Goal: Transaction & Acquisition: Subscribe to service/newsletter

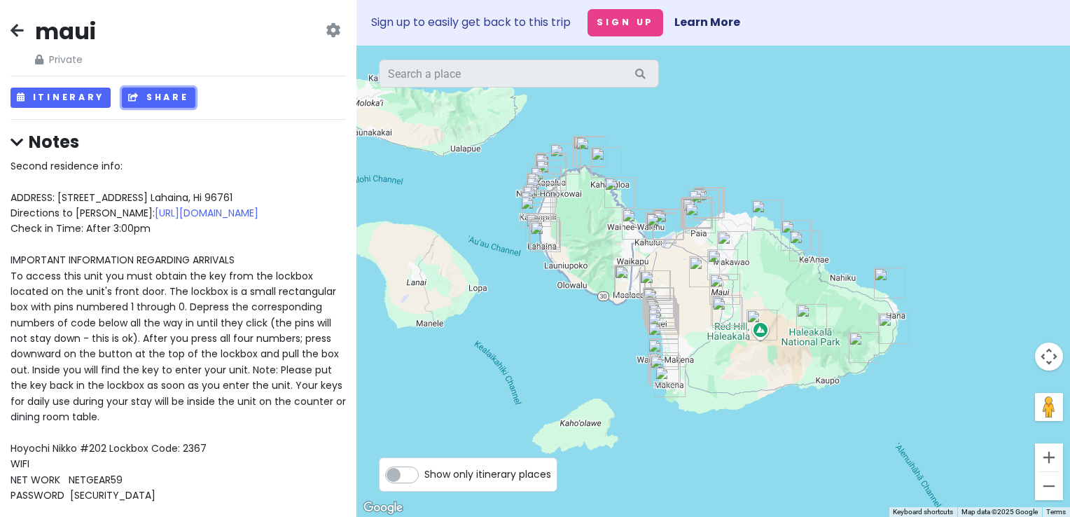
click at [143, 99] on button "Share" at bounding box center [158, 98] width 73 height 20
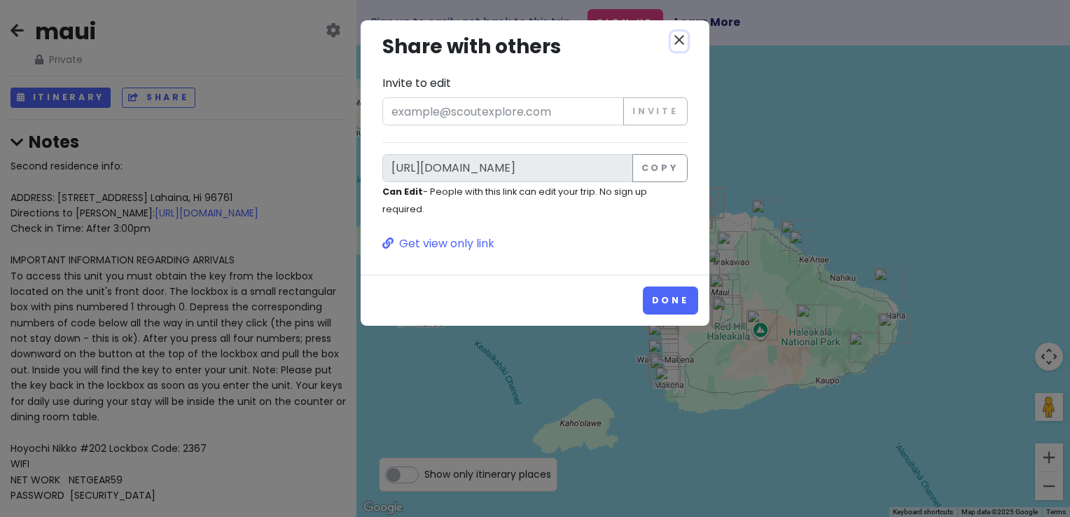
click at [675, 45] on icon "close" at bounding box center [679, 40] width 17 height 17
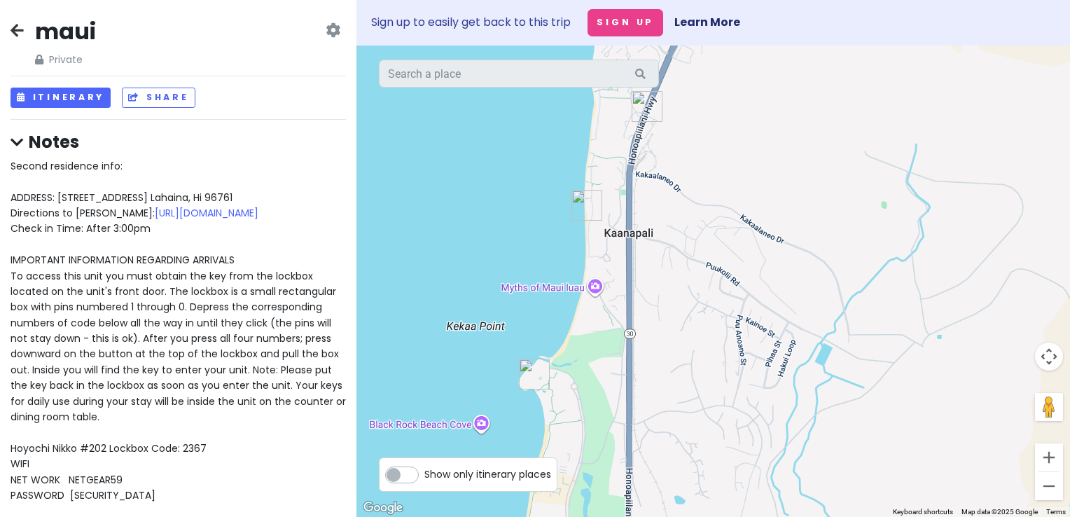
drag, startPoint x: 626, startPoint y: 241, endPoint x: 966, endPoint y: 182, distance: 344.7
click at [966, 182] on div at bounding box center [713, 281] width 714 height 471
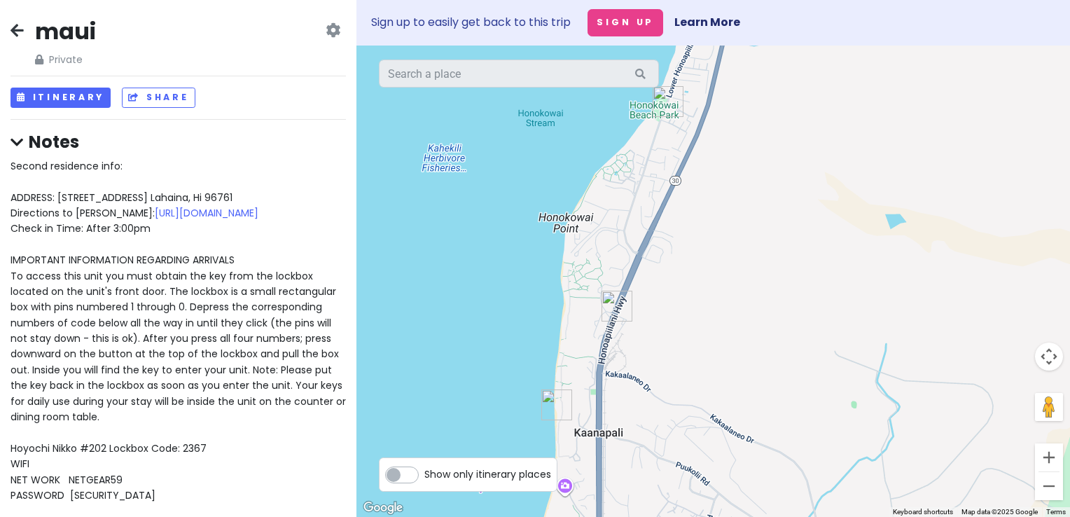
drag, startPoint x: 619, startPoint y: 202, endPoint x: 586, endPoint y: 398, distance: 198.1
click at [586, 398] on div at bounding box center [713, 281] width 714 height 471
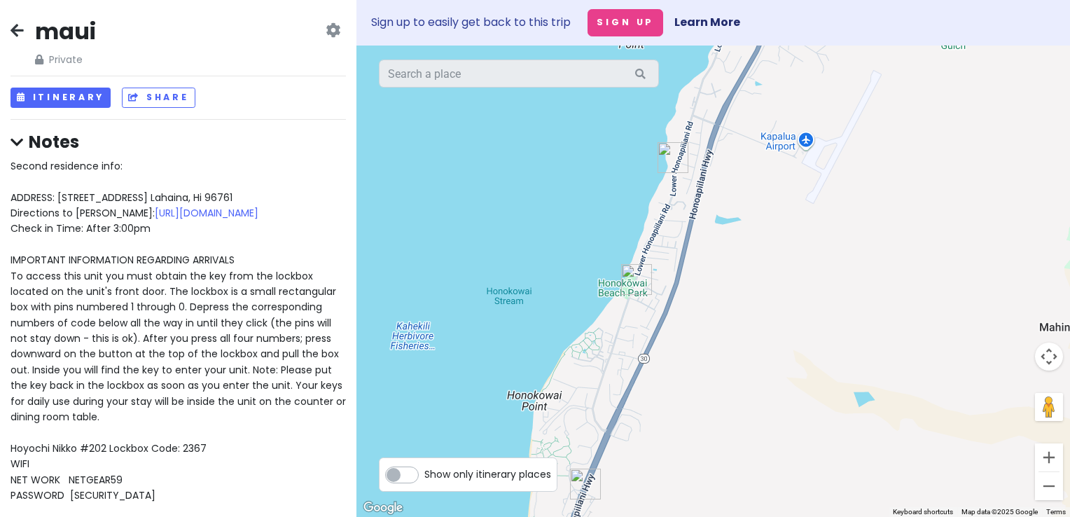
drag, startPoint x: 685, startPoint y: 245, endPoint x: 653, endPoint y: 434, distance: 191.8
click at [653, 434] on div at bounding box center [713, 281] width 714 height 471
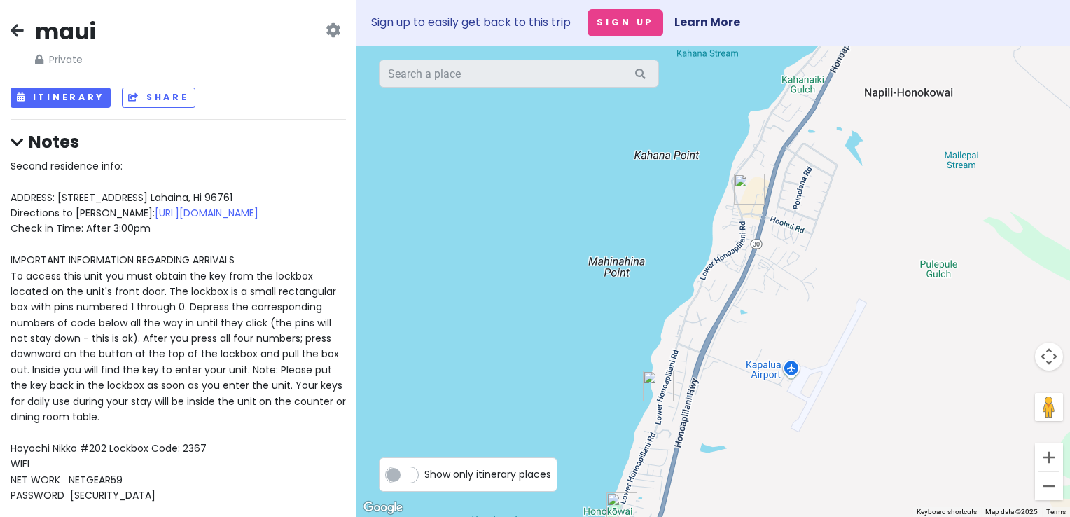
drag, startPoint x: 709, startPoint y: 258, endPoint x: 690, endPoint y: 489, distance: 231.8
click at [690, 489] on div at bounding box center [713, 281] width 714 height 471
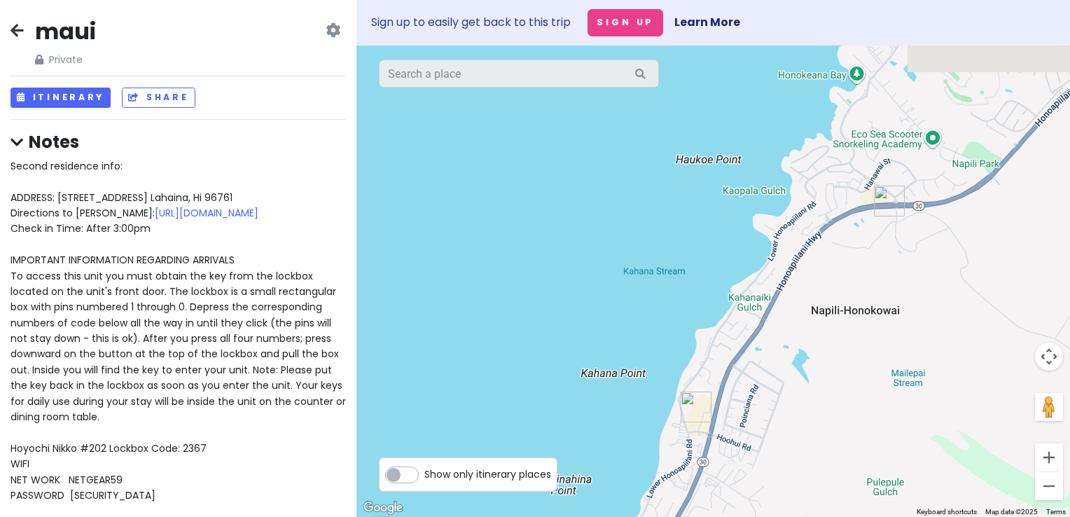
drag, startPoint x: 736, startPoint y: 326, endPoint x: 678, endPoint y: 548, distance: 229.3
click at [678, 516] on html "maui Private Change Dates Make a Copy Delete Trip Go Pro ⚡️ Give Feedback 💡 Sup…" at bounding box center [535, 258] width 1070 height 517
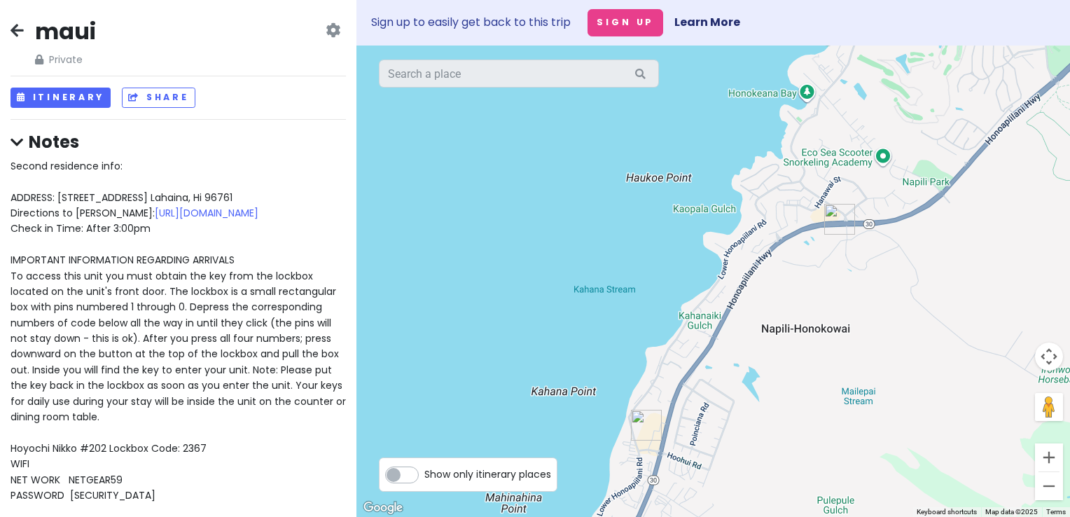
drag, startPoint x: 737, startPoint y: 410, endPoint x: 695, endPoint y: 272, distance: 145.1
click at [695, 272] on div at bounding box center [713, 281] width 714 height 471
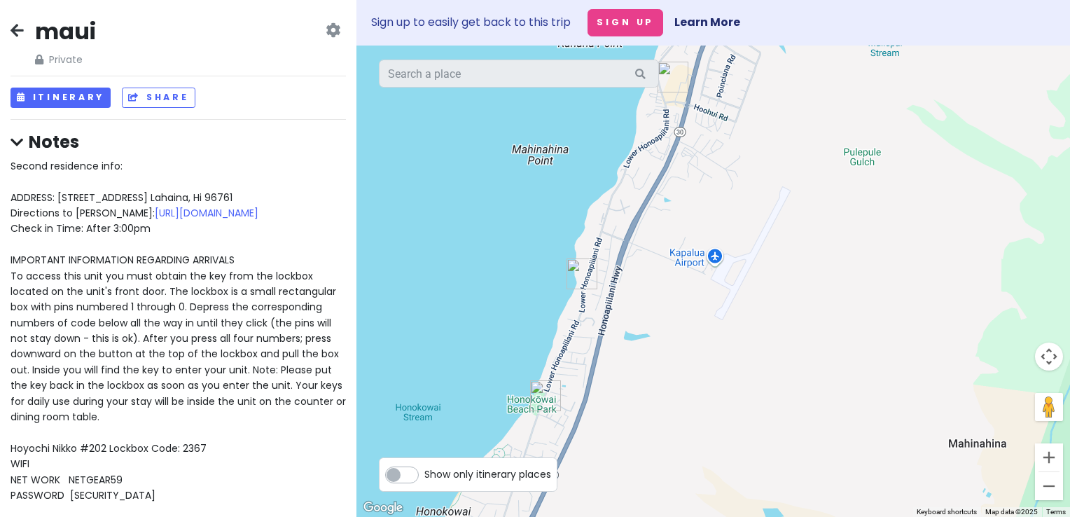
drag, startPoint x: 694, startPoint y: 267, endPoint x: 732, endPoint y: 1, distance: 268.8
click at [732, 1] on div "Sign up to easily get back to this trip Sign Up Learn More To navigate the map …" at bounding box center [713, 258] width 714 height 517
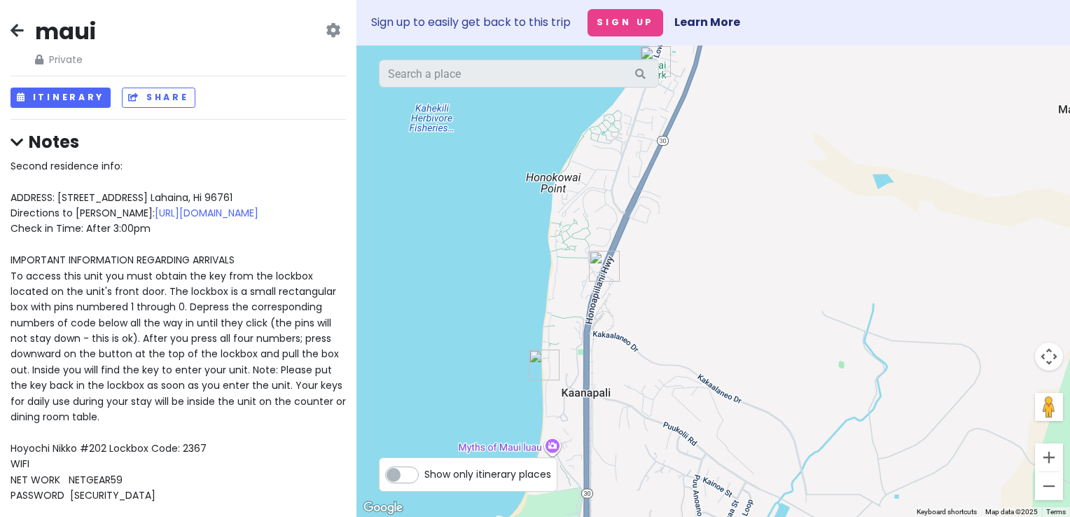
drag, startPoint x: 607, startPoint y: 197, endPoint x: 714, endPoint y: -34, distance: 255.3
click at [714, 0] on html "maui Private Change Dates Make a Copy Delete Trip Go Pro ⚡️ Give Feedback 💡 Sup…" at bounding box center [535, 258] width 1070 height 517
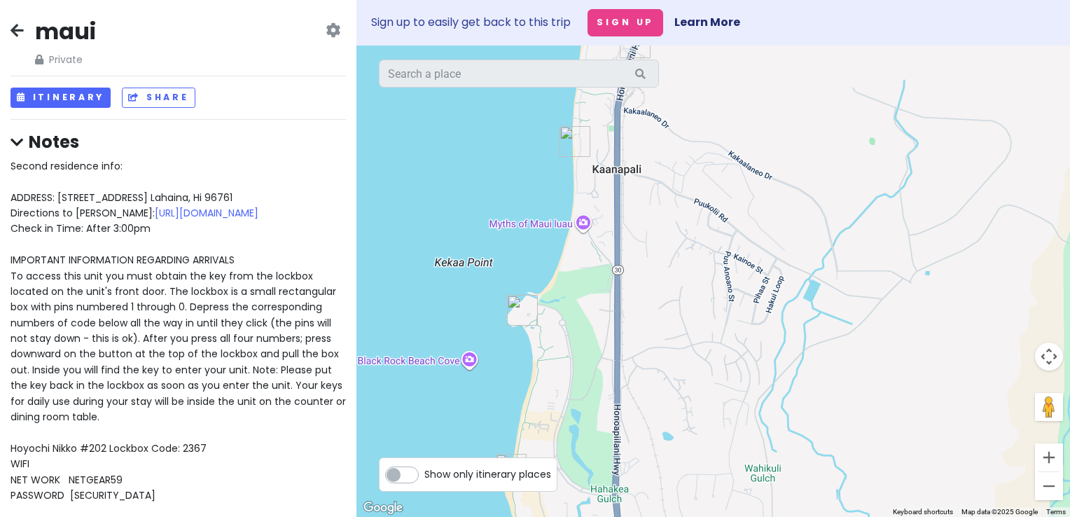
drag, startPoint x: 661, startPoint y: 239, endPoint x: 667, endPoint y: 46, distance: 192.6
click at [667, 46] on div at bounding box center [713, 281] width 714 height 471
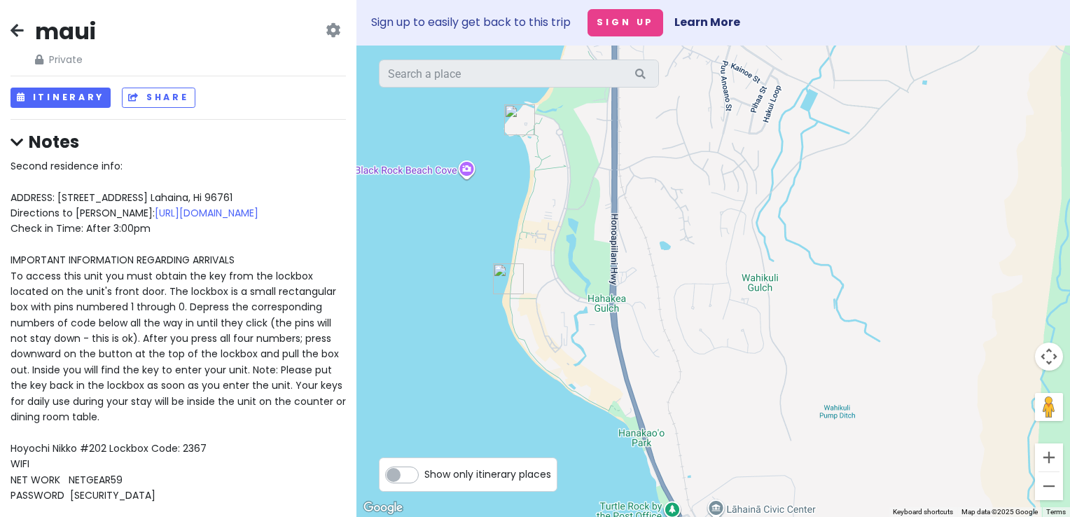
drag, startPoint x: 630, startPoint y: 260, endPoint x: 627, endPoint y: 71, distance: 188.4
click at [627, 71] on div "Keyboard shortcuts Map Data Map data ©2025 Google Map data ©2025 Google 200 m C…" at bounding box center [713, 281] width 714 height 471
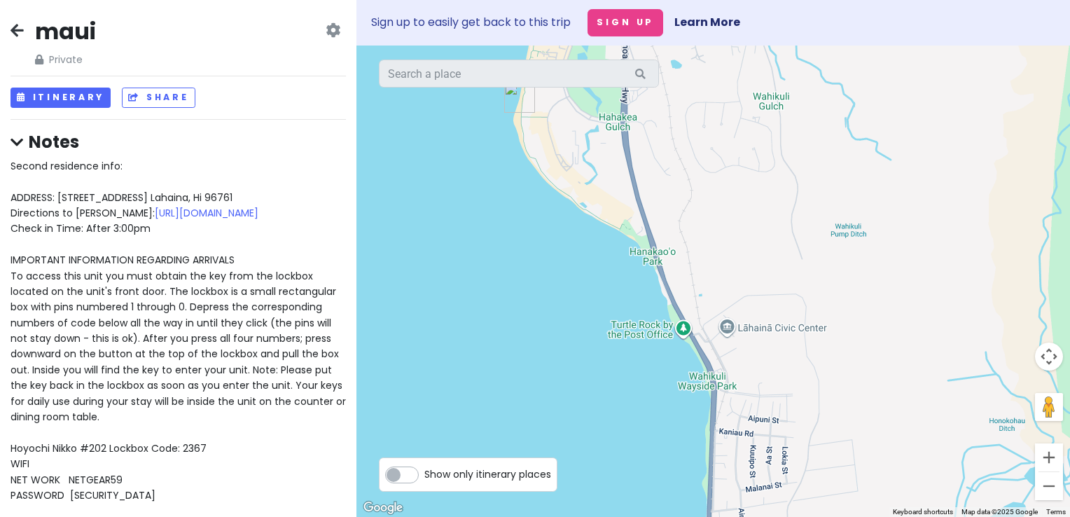
drag, startPoint x: 564, startPoint y: 271, endPoint x: 577, endPoint y: 89, distance: 182.5
click at [577, 89] on div at bounding box center [713, 281] width 714 height 471
click at [18, 147] on icon at bounding box center [17, 142] width 13 height 15
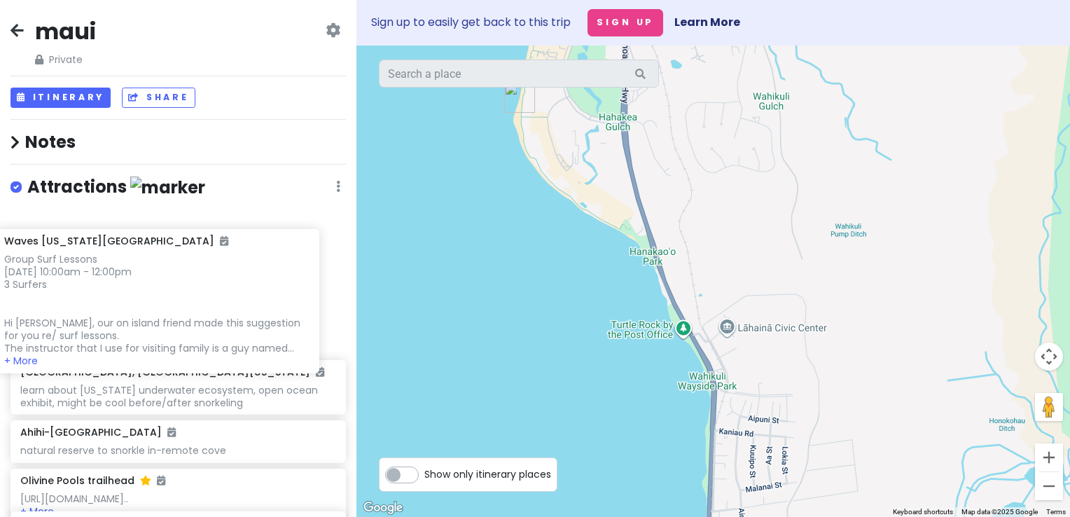
drag, startPoint x: 128, startPoint y: 270, endPoint x: 106, endPoint y: 271, distance: 21.8
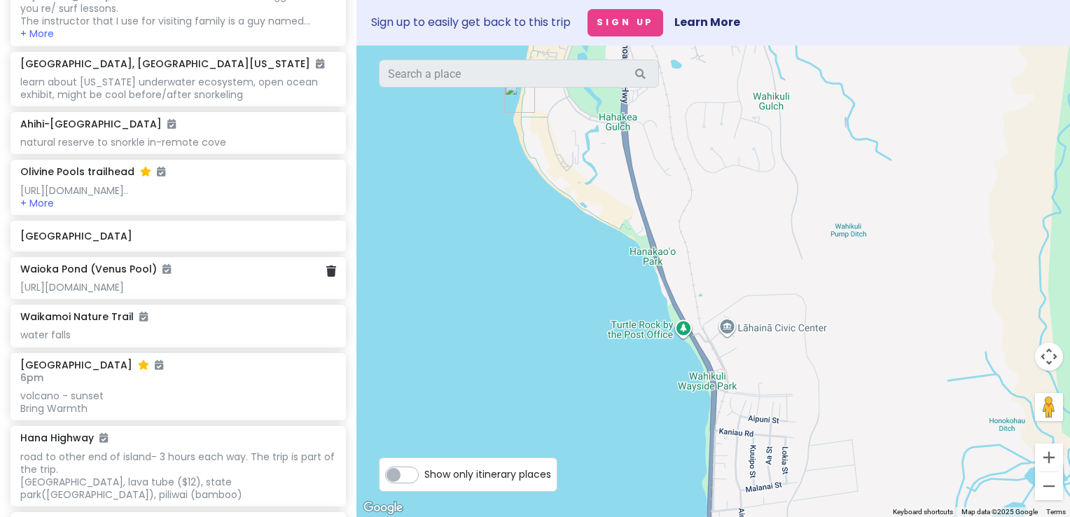
scroll to position [300, 0]
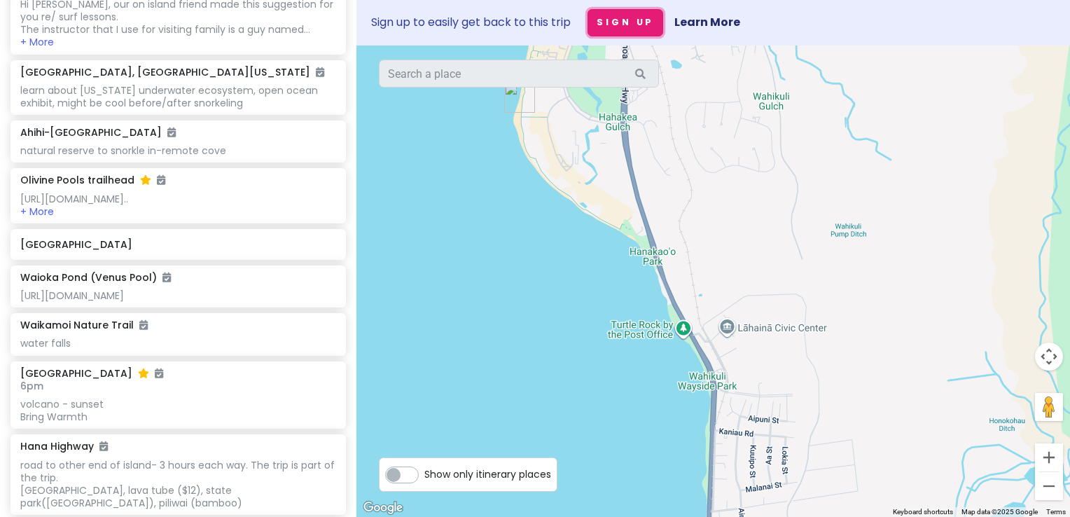
click at [611, 21] on button "Sign Up" at bounding box center [625, 22] width 76 height 27
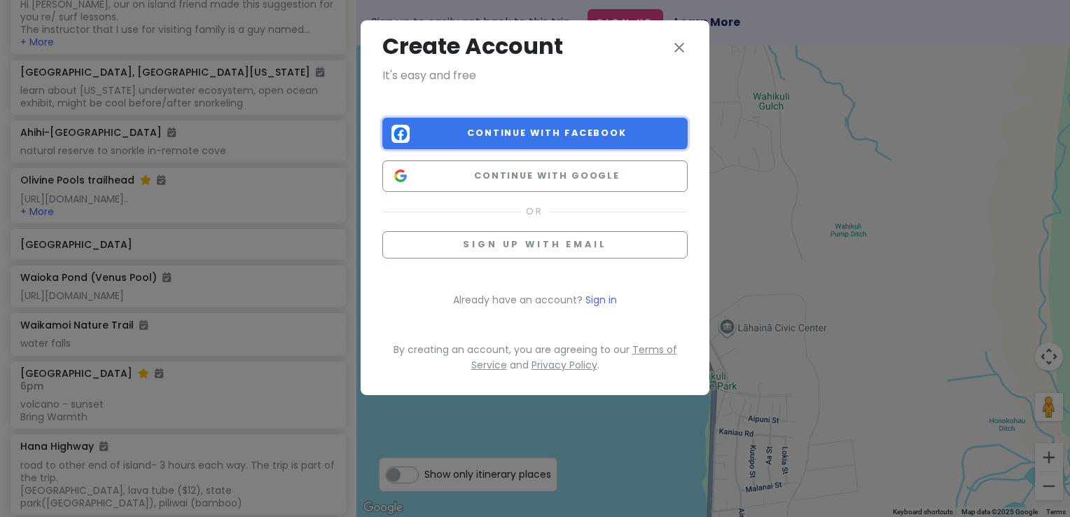
drag, startPoint x: 503, startPoint y: 144, endPoint x: 524, endPoint y: 136, distance: 23.3
click at [524, 136] on button "Continue with Facebook" at bounding box center [534, 134] width 305 height 32
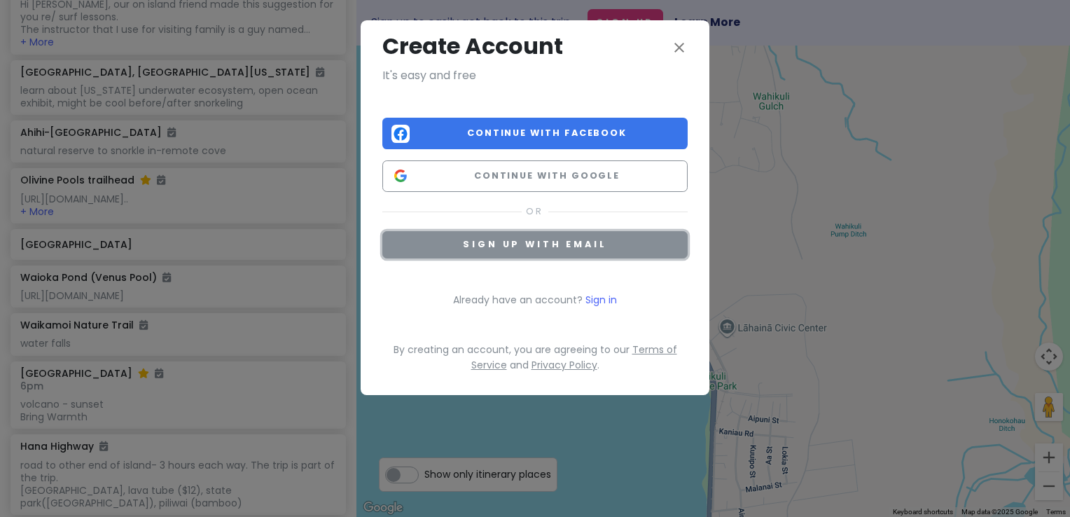
click at [523, 248] on span "Sign up with email" at bounding box center [535, 244] width 144 height 12
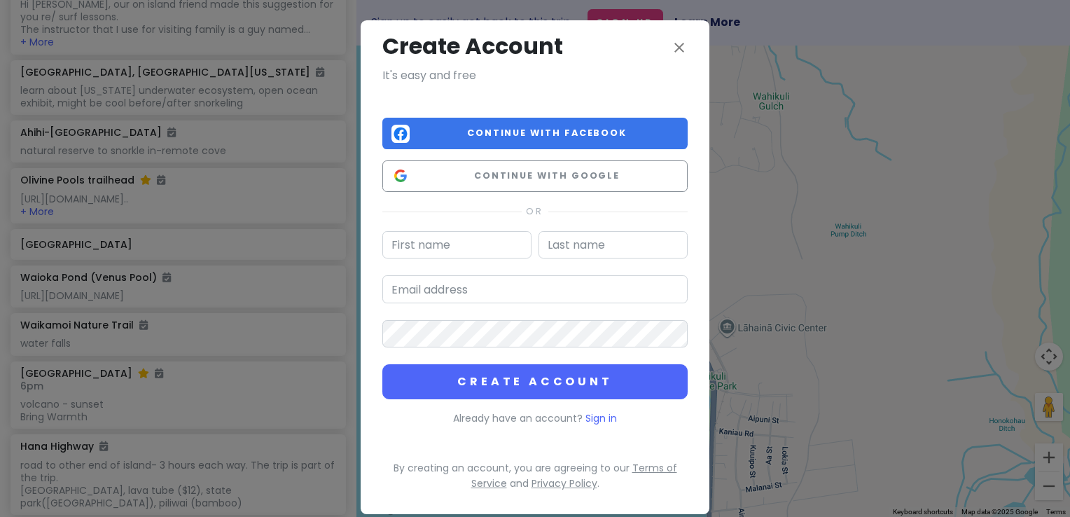
click at [469, 249] on input "text" at bounding box center [456, 245] width 149 height 28
type input "rob"
click at [469, 249] on input "rob" at bounding box center [456, 245] width 149 height 28
type input "[PERSON_NAME]"
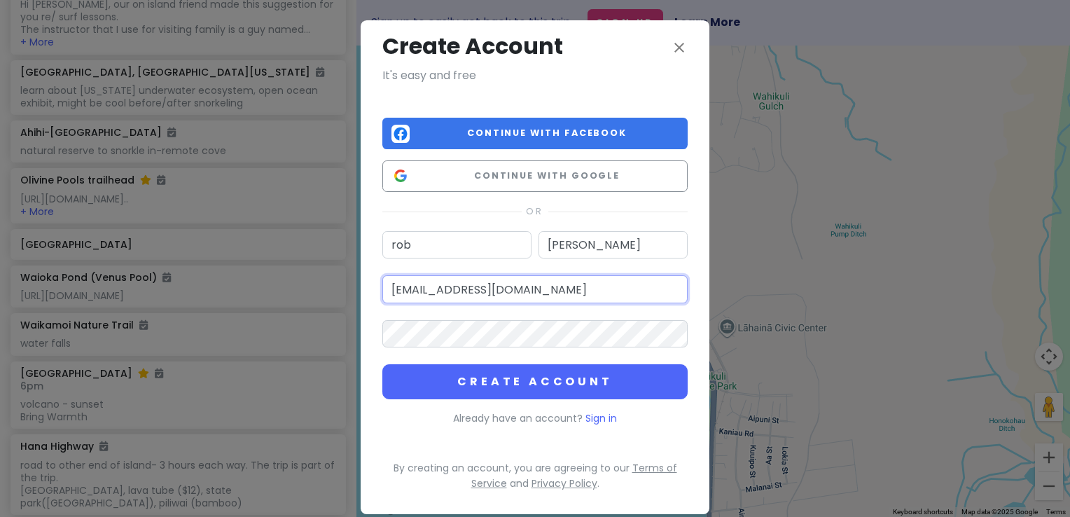
type input "[EMAIL_ADDRESS][DOMAIN_NAME]"
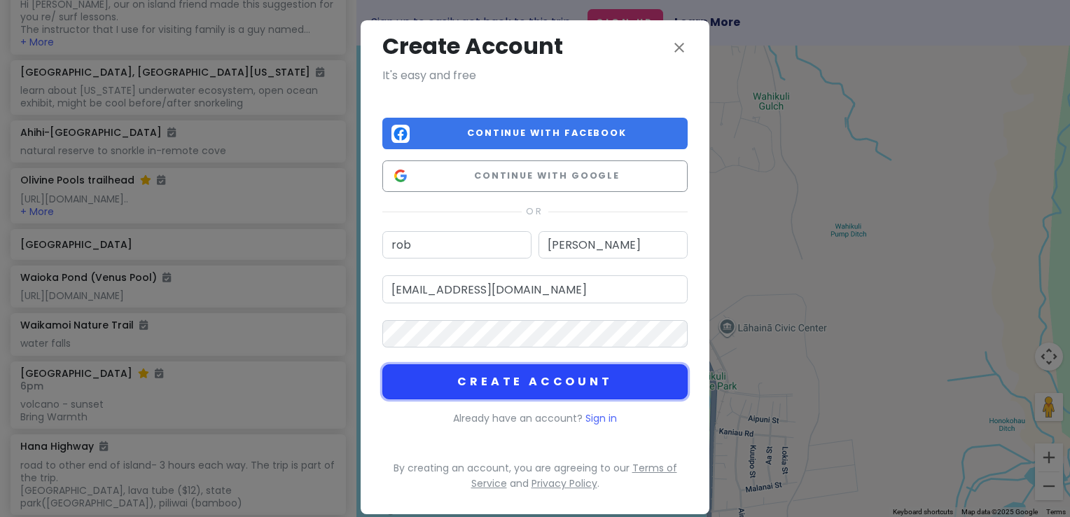
click at [497, 382] on button "Create Account" at bounding box center [534, 381] width 305 height 35
